Goal: Information Seeking & Learning: Learn about a topic

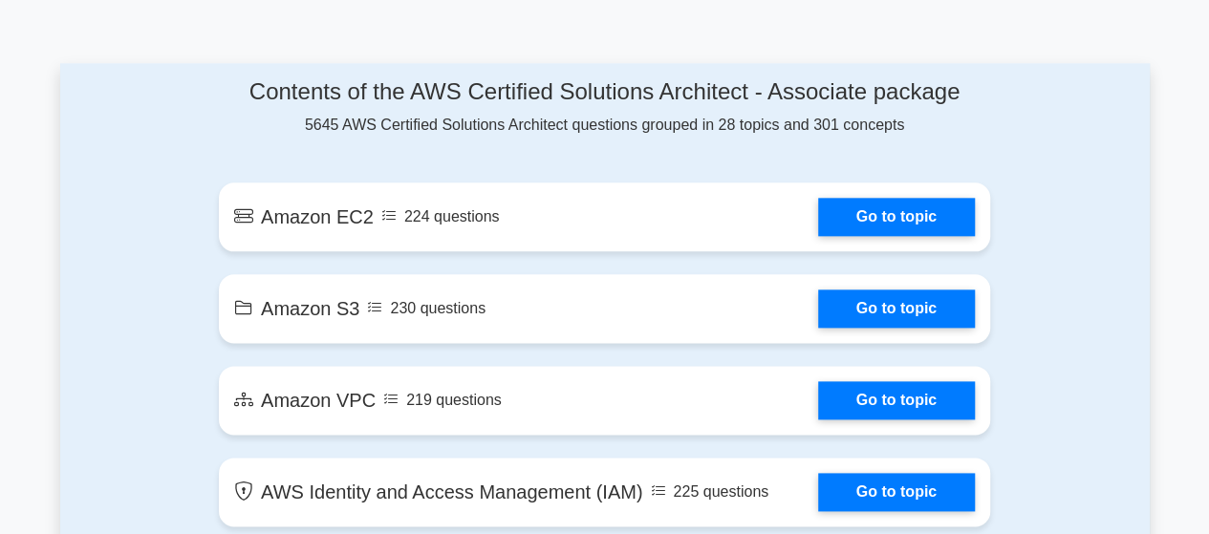
scroll to position [1019, 0]
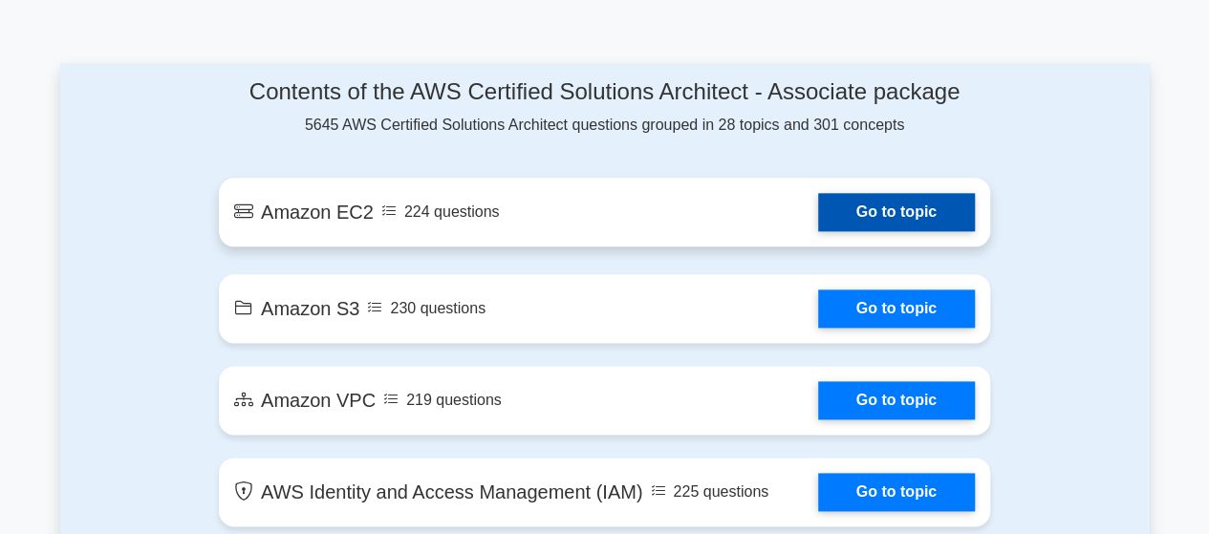
click at [839, 195] on link "Go to topic" at bounding box center [896, 212] width 157 height 38
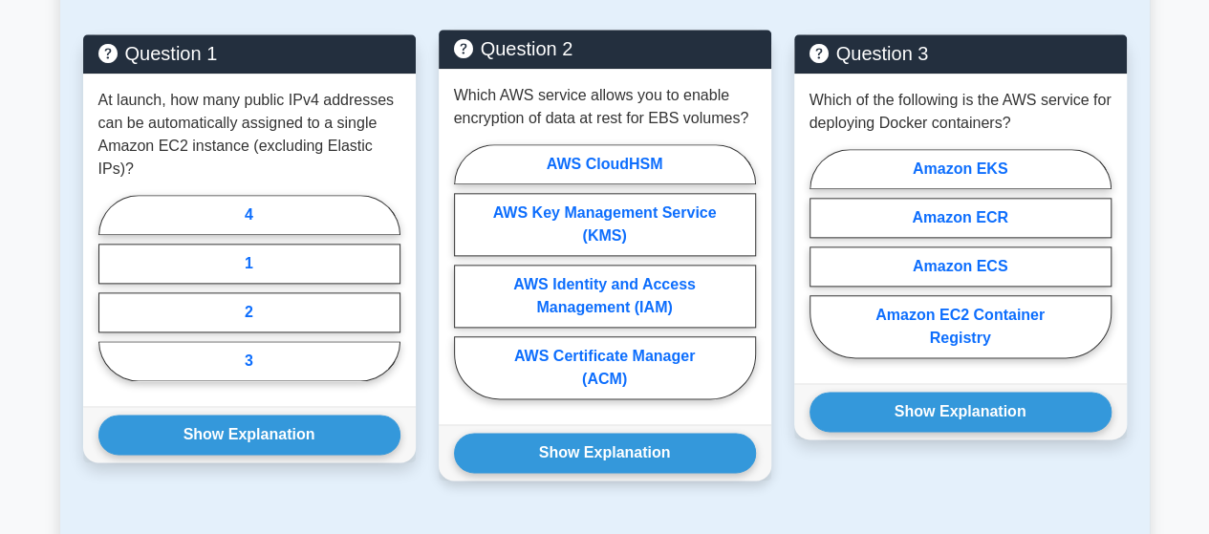
scroll to position [1019, 0]
click at [658, 355] on label "AWS Certificate Manager (ACM)" at bounding box center [605, 368] width 302 height 63
click at [467, 284] on input "AWS Certificate Manager (ACM)" at bounding box center [460, 278] width 12 height 12
radio input "true"
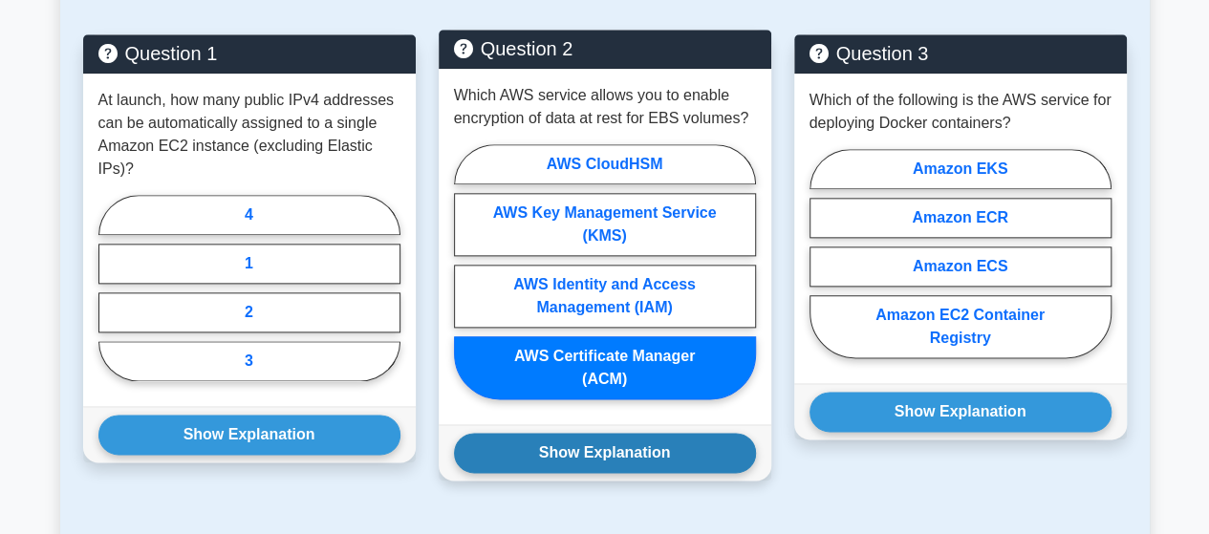
click at [663, 444] on button "Show Explanation" at bounding box center [605, 453] width 302 height 40
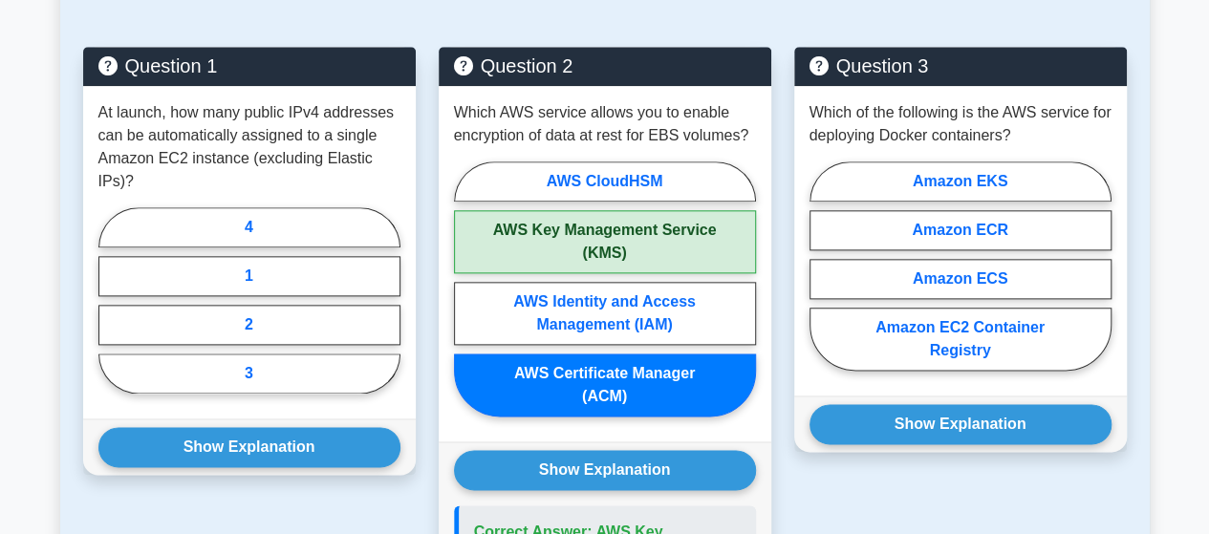
scroll to position [765, 0]
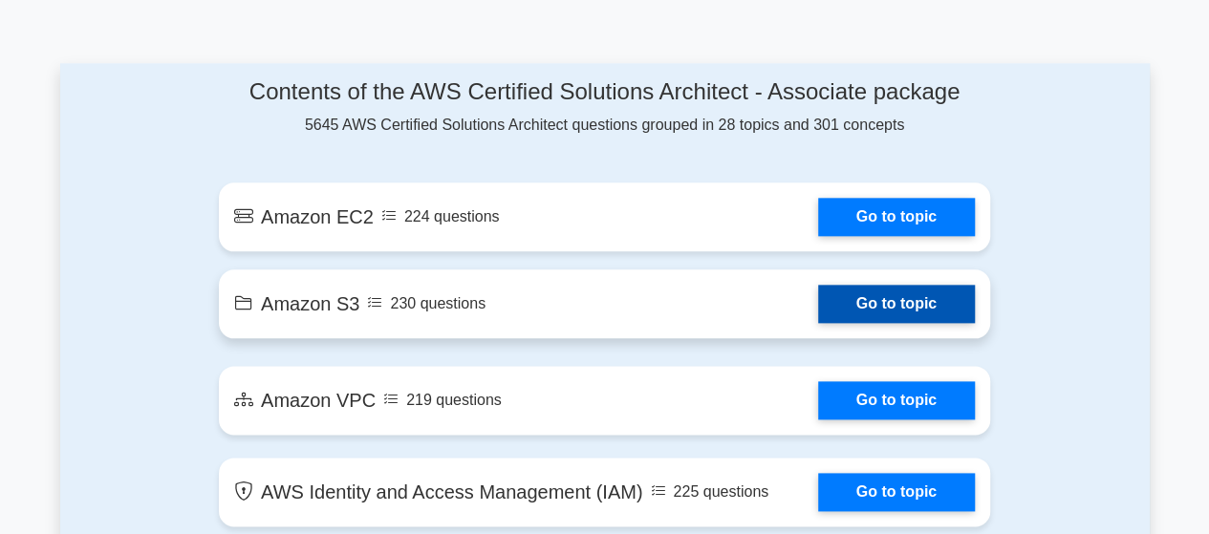
click at [866, 290] on link "Go to topic" at bounding box center [896, 304] width 157 height 38
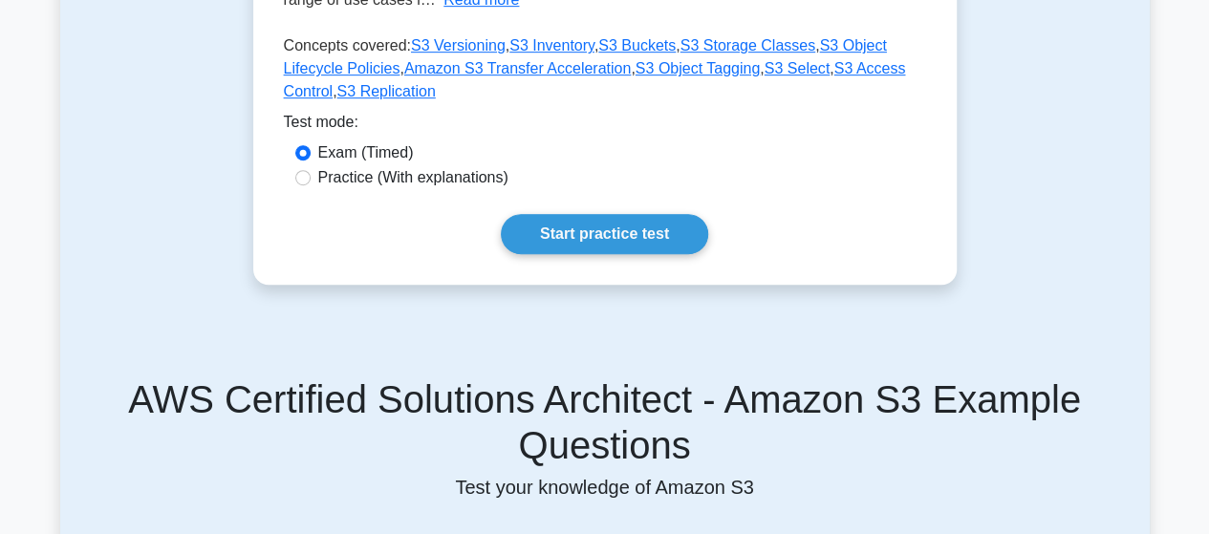
scroll to position [510, 0]
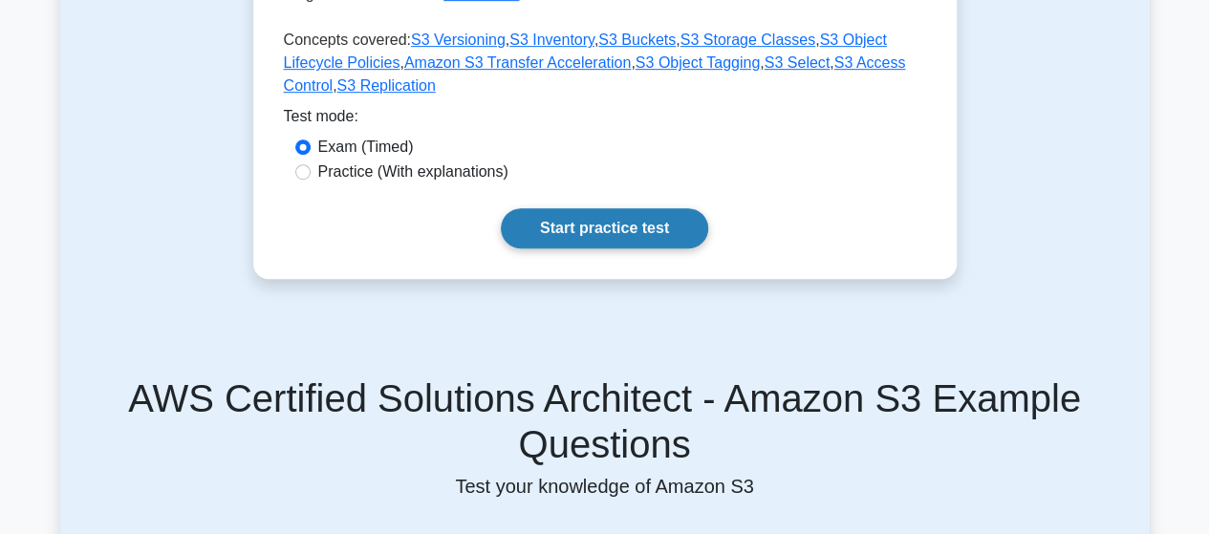
click at [683, 223] on link "Start practice test" at bounding box center [604, 228] width 207 height 40
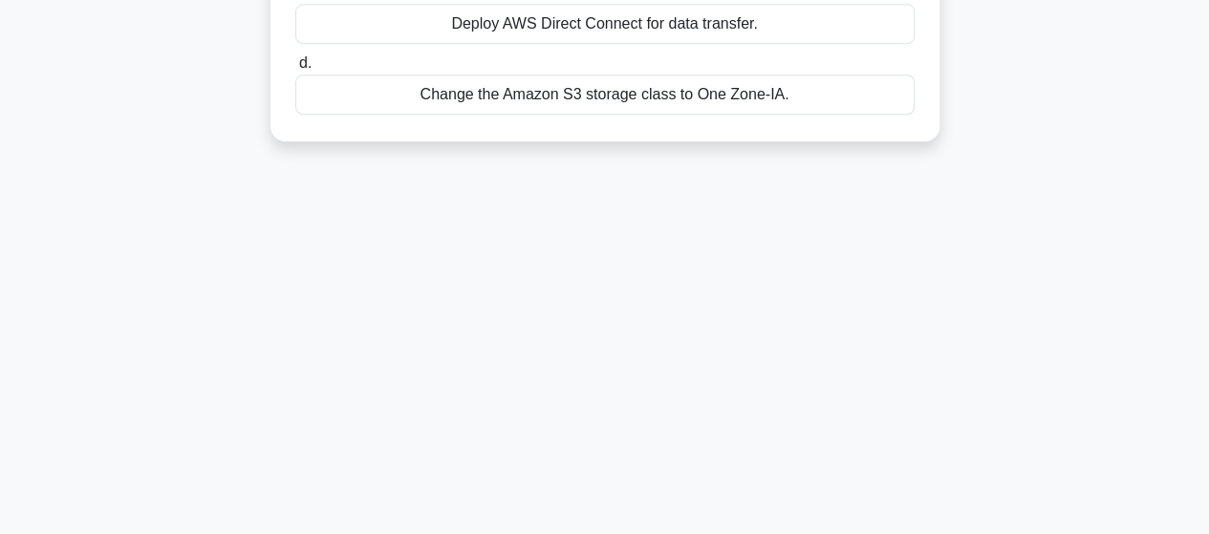
scroll to position [498, 0]
